Goal: Find specific page/section: Find specific page/section

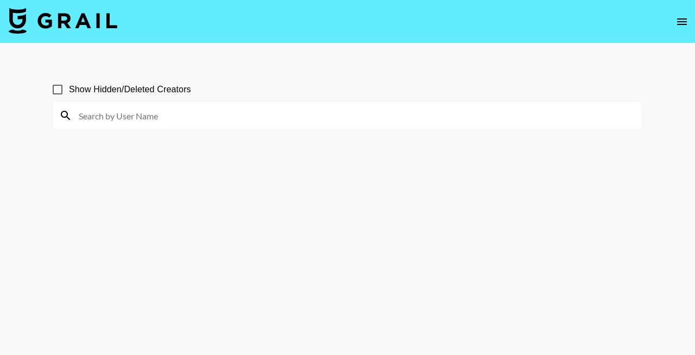
click at [169, 94] on span "Show Hidden/Deleted Creators" at bounding box center [130, 89] width 122 height 13
click at [69, 94] on input "Show Hidden/Deleted Creators" at bounding box center [57, 89] width 23 height 23
checkbox input "true"
click at [229, 103] on div at bounding box center [348, 116] width 590 height 28
click at [216, 112] on input at bounding box center [354, 115] width 564 height 17
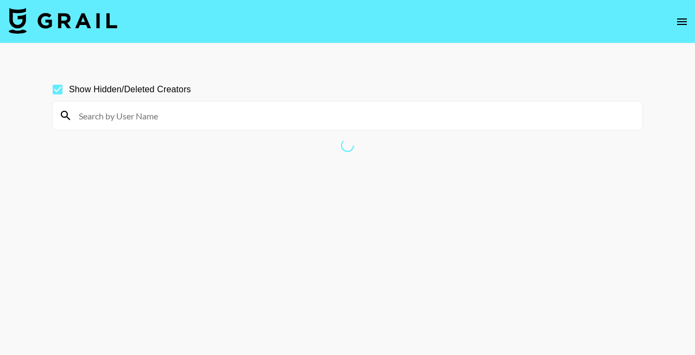
click at [144, 120] on input at bounding box center [354, 115] width 564 height 17
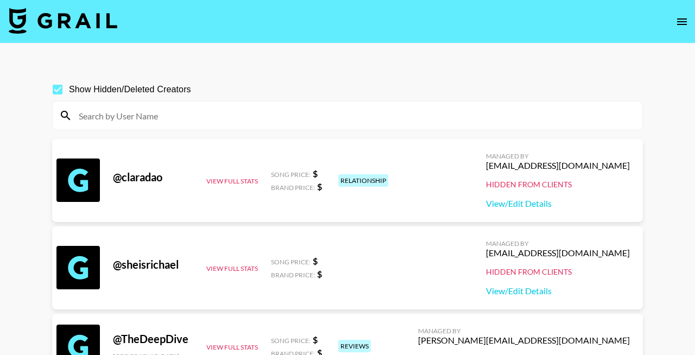
paste input "ysabellewallace"
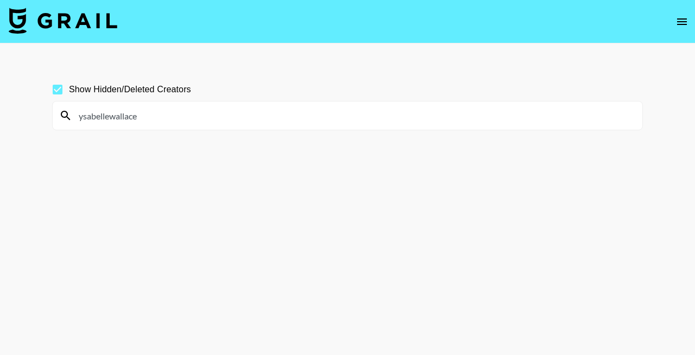
drag, startPoint x: 109, startPoint y: 116, endPoint x: 252, endPoint y: 115, distance: 143.4
click at [252, 115] on input "ysabellewallace" at bounding box center [354, 115] width 564 height 17
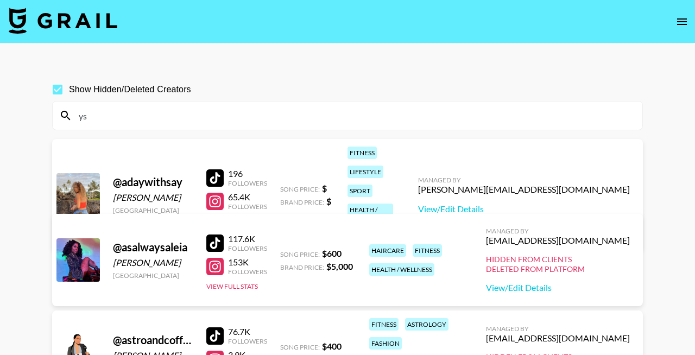
type input "y"
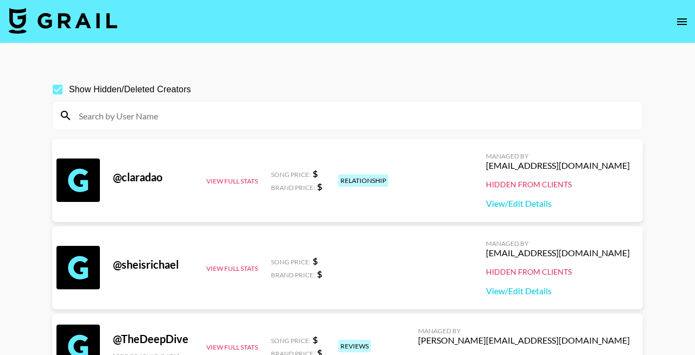
paste input "mckennasalazar"
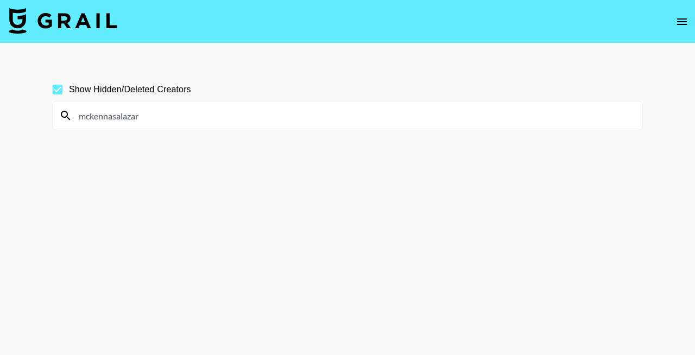
paste input "ichaelagadawski"
paste input "lisadabahdest"
paste input "monaecharlize"
paste input "lindsaaybogaati"
paste input "pris.platess"
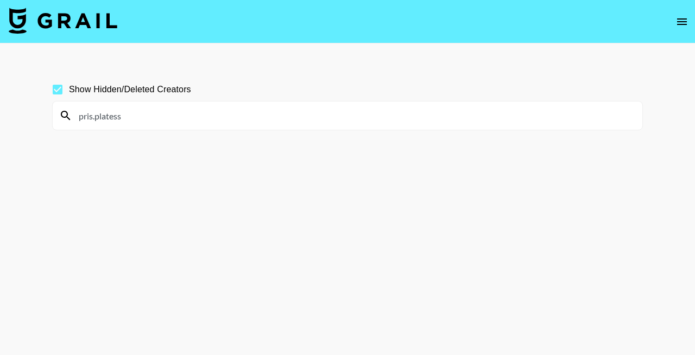
paste input "[PERSON_NAME].[PERSON_NAME]"
paste input "kennedylmcc"
paste input "feelgoodlex"
paste input "aezler"
paste input "mojokenny"
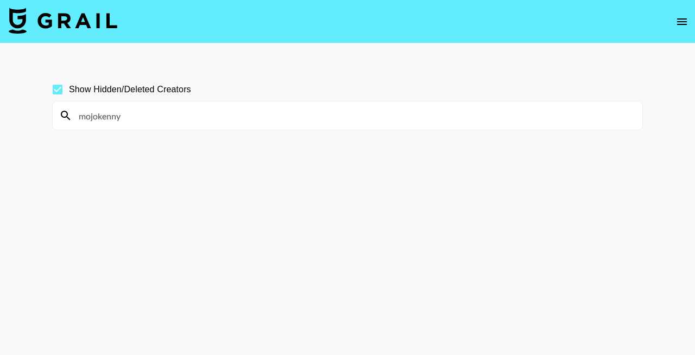
paste input "[PERSON_NAME].mine.ang"
paste input "damnitjanett"
paste input "exploreytion"
paste input "luckycharmanders"
paste input "tanyajimenezz"
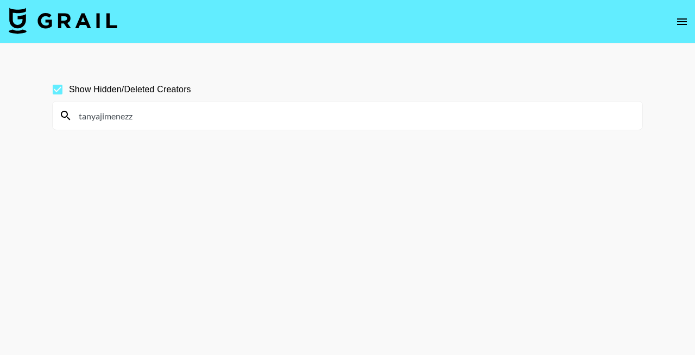
paste input "maraedenn"
paste input "itsalexabai"
paste input "kateshillll"
click at [211, 179] on section "Show Hidden/Deleted Creators kateshillll" at bounding box center [347, 204] width 591 height 268
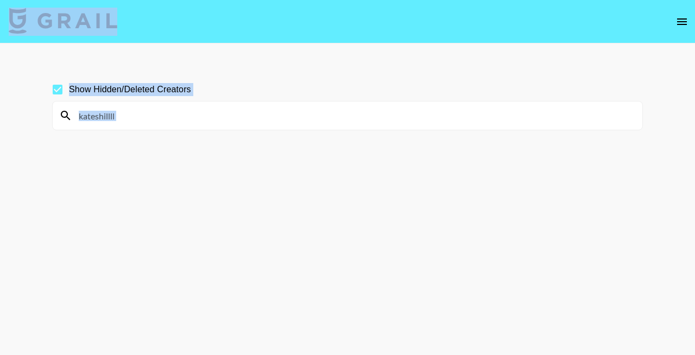
click at [218, 119] on input "kateshillll" at bounding box center [354, 115] width 564 height 17
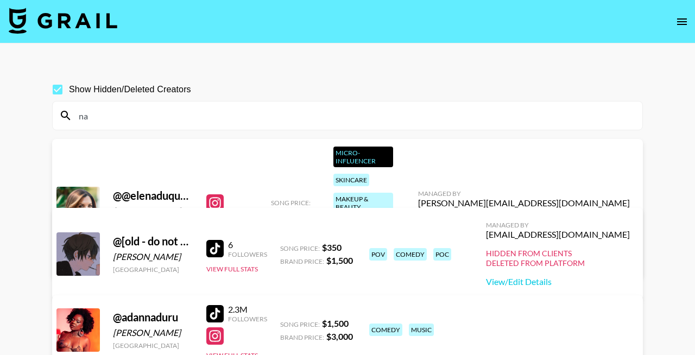
type input "n"
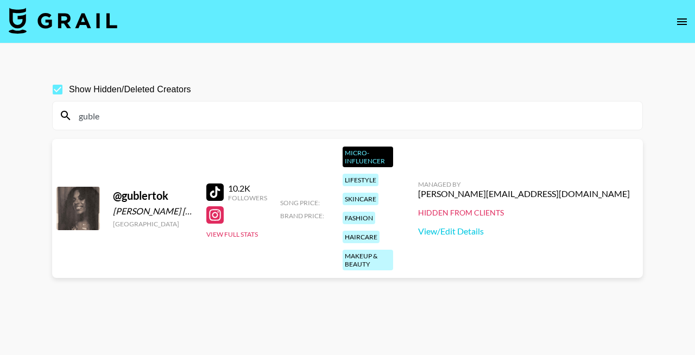
type input "gubler"
